Goal: Find specific page/section

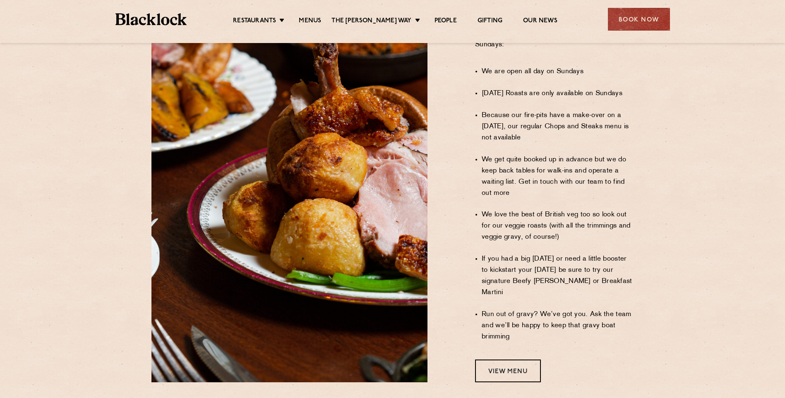
scroll to position [621, 0]
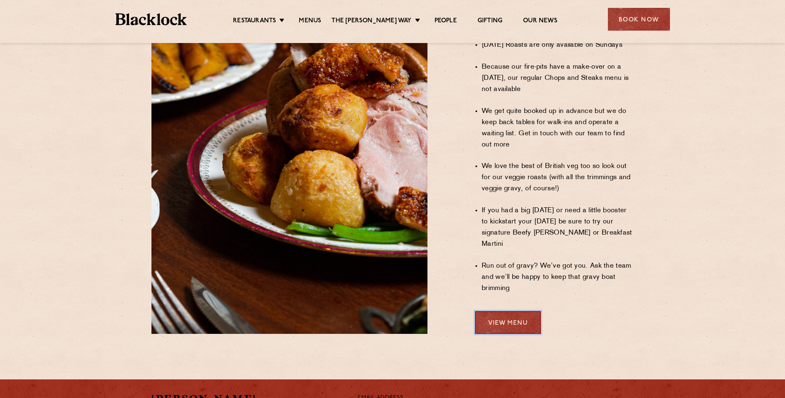
click at [515, 311] on link "View Menu" at bounding box center [508, 322] width 66 height 23
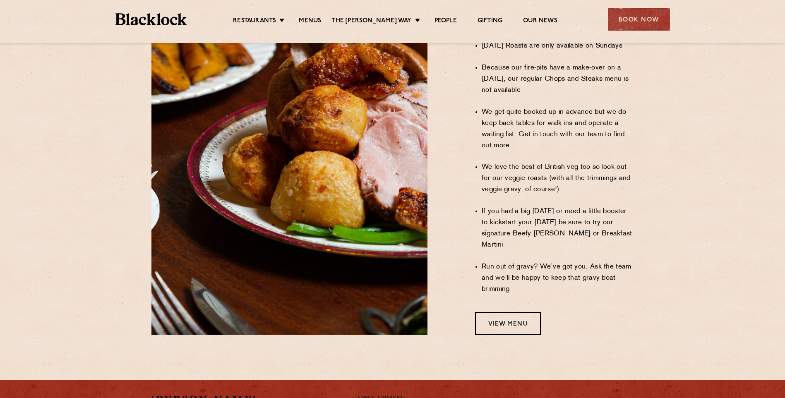
scroll to position [621, 0]
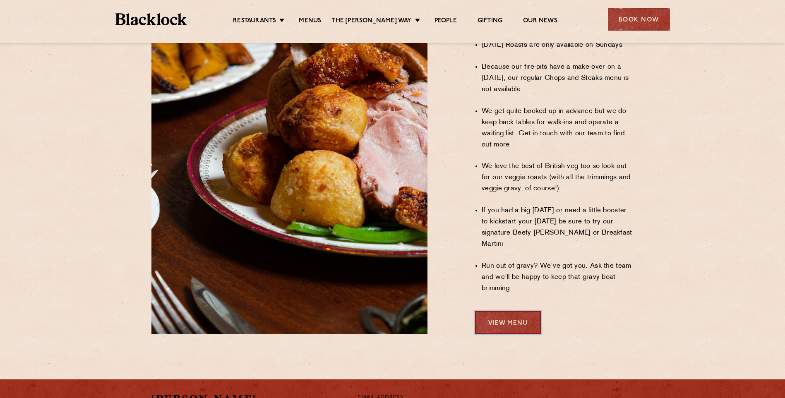
click at [506, 311] on link "View Menu" at bounding box center [508, 322] width 66 height 23
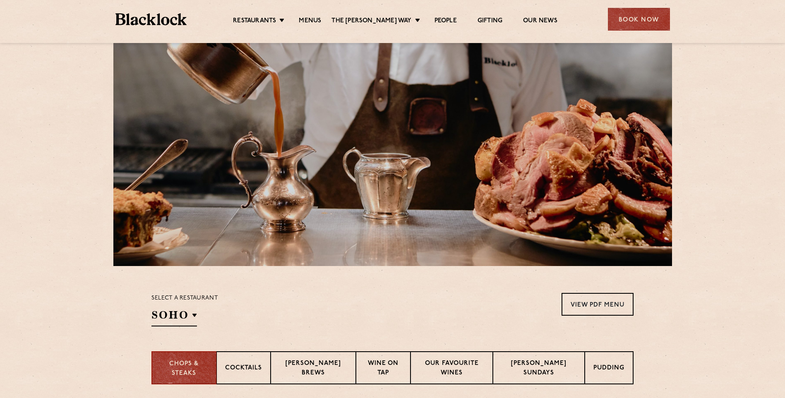
scroll to position [124, 0]
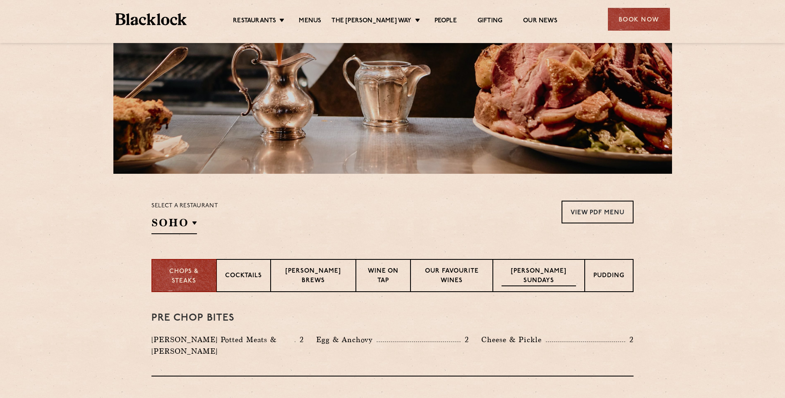
click at [548, 271] on p "Blacklock Sundays" at bounding box center [539, 276] width 75 height 19
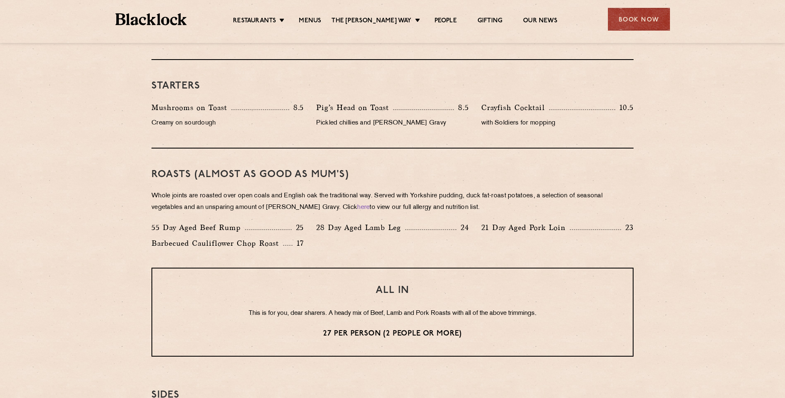
scroll to position [414, 0]
